Goal: Find specific fact: Locate a discrete piece of known information

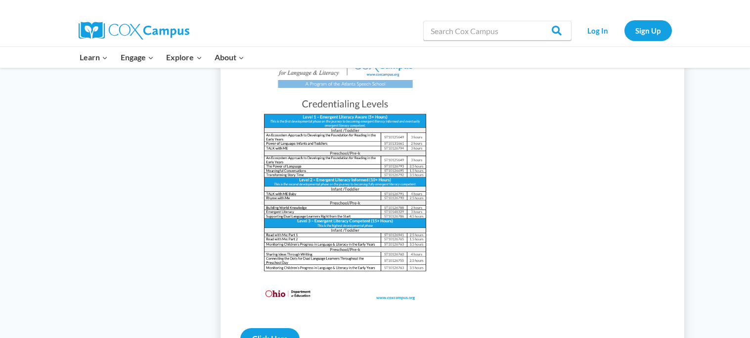
scroll to position [1007, 0]
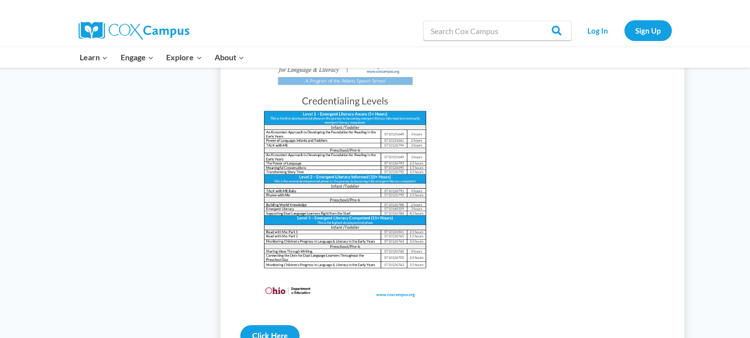
click at [396, 169] on img at bounding box center [345, 172] width 210 height 271
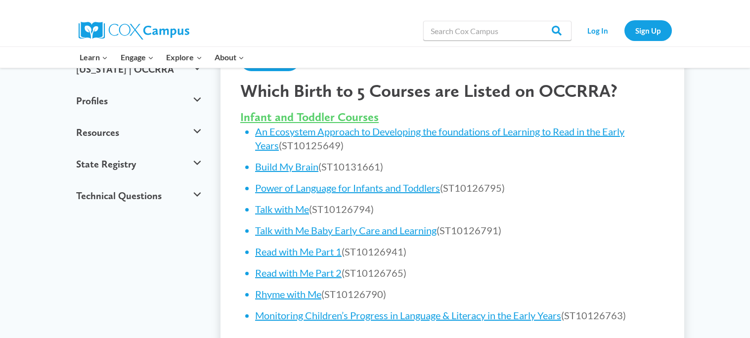
scroll to position [374, 0]
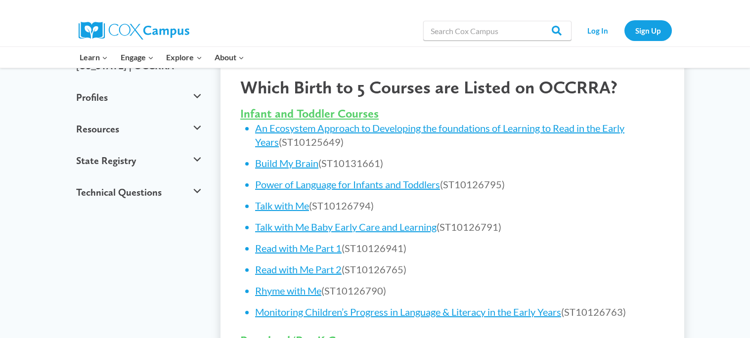
drag, startPoint x: 385, startPoint y: 206, endPoint x: 312, endPoint y: 205, distance: 72.6
click at [312, 205] on li "Talk with Me (ST10126794)" at bounding box center [459, 206] width 409 height 14
copy li "(ST10126794)"
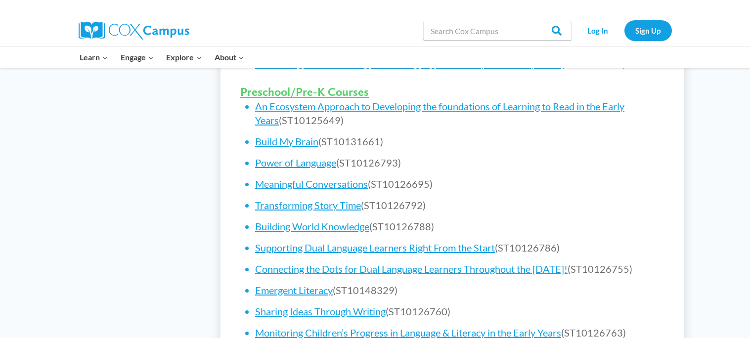
scroll to position [629, 0]
